Goal: Contribute content

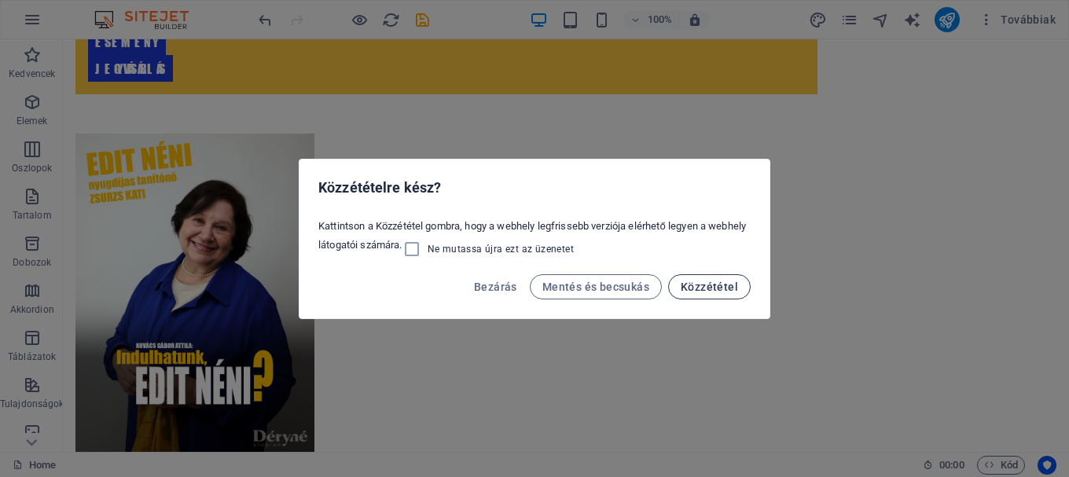
click at [698, 291] on span "Közzététel" at bounding box center [709, 287] width 57 height 13
select select "ar16_9"
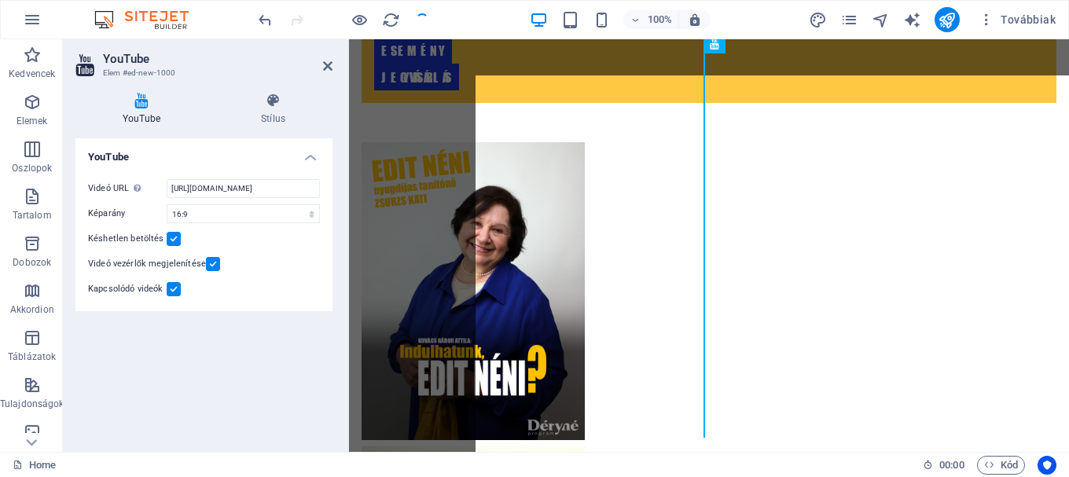
scroll to position [282, 0]
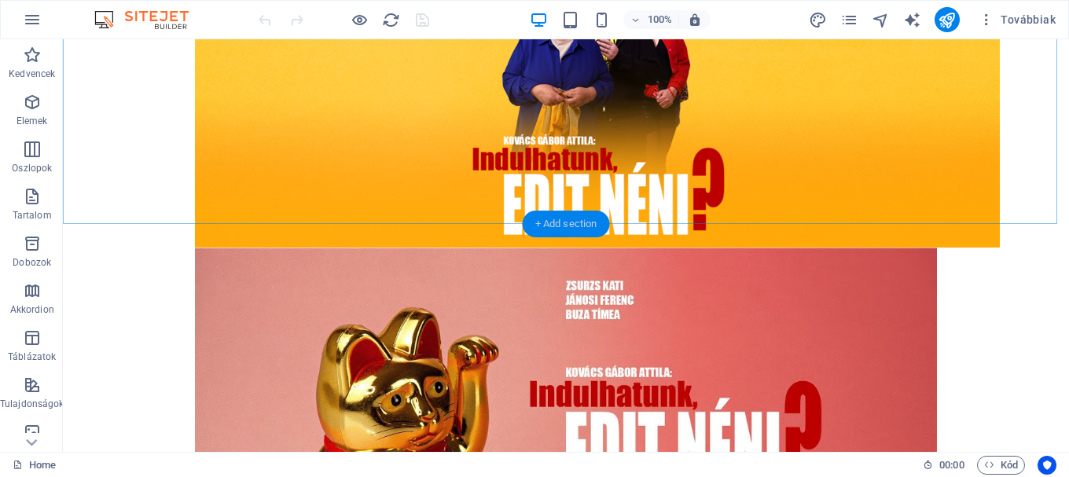
drag, startPoint x: 550, startPoint y: 226, endPoint x: 205, endPoint y: 187, distance: 346.7
click at [550, 226] on div "+ Add section" at bounding box center [566, 224] width 87 height 27
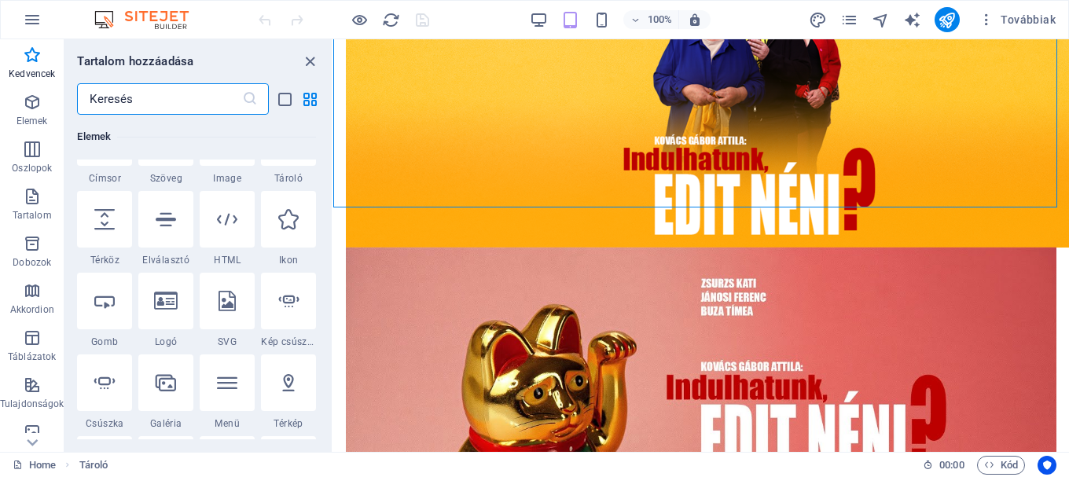
scroll to position [236, 0]
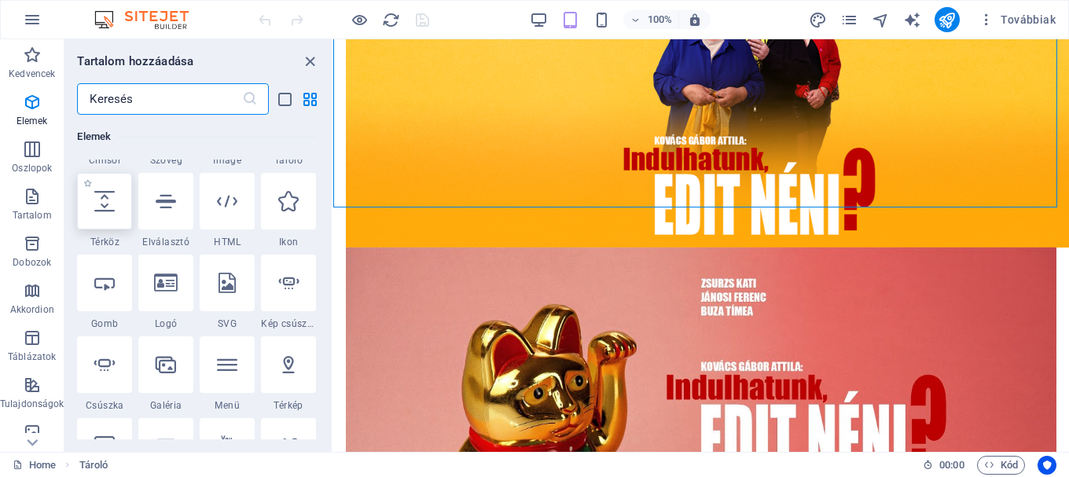
click at [92, 203] on div at bounding box center [104, 201] width 55 height 57
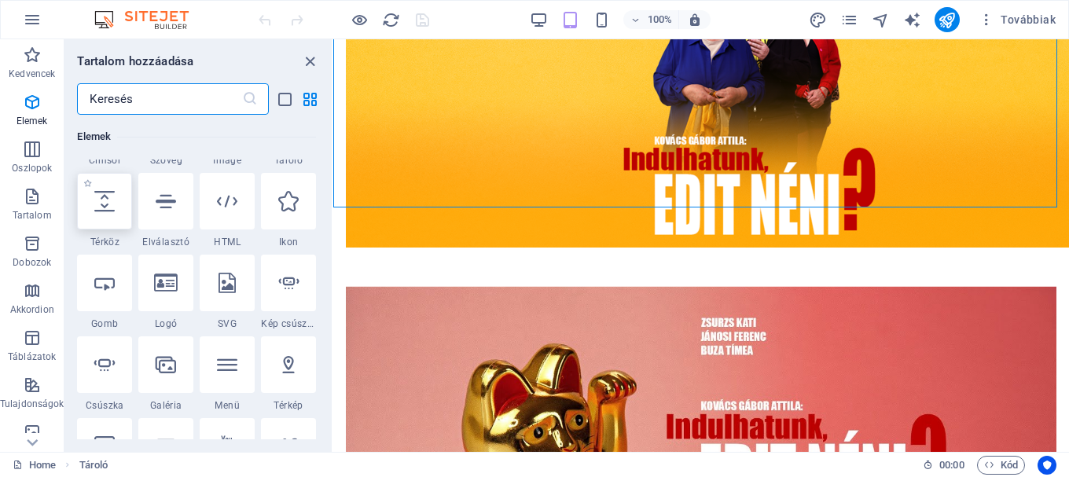
select select "px"
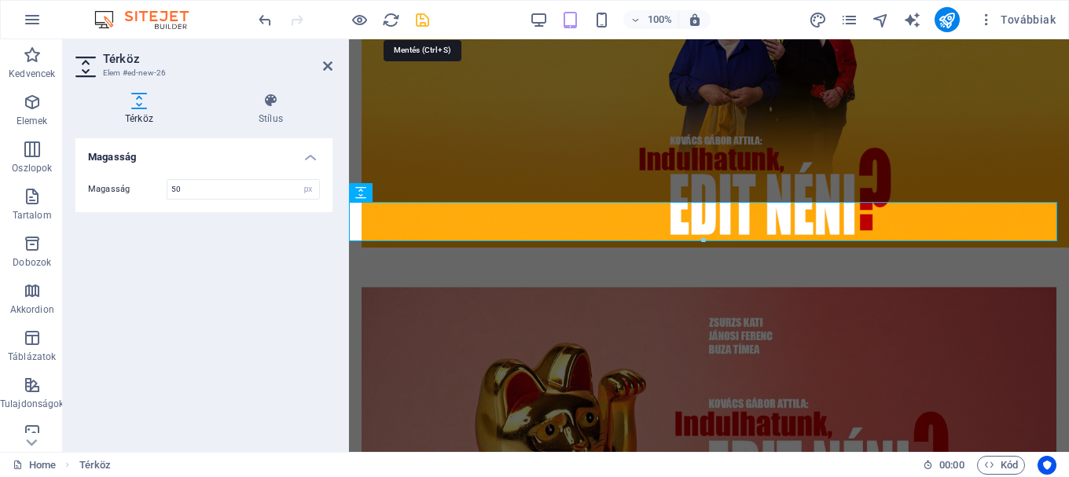
click at [414, 20] on icon "save" at bounding box center [423, 20] width 18 height 18
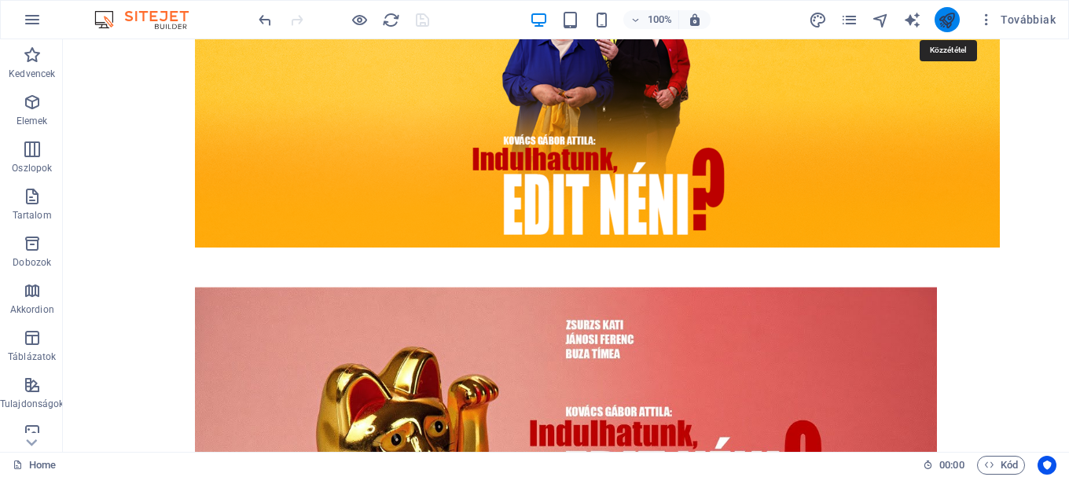
click at [949, 19] on icon "publish" at bounding box center [947, 20] width 18 height 18
